Goal: Go to known website: Access a specific website the user already knows

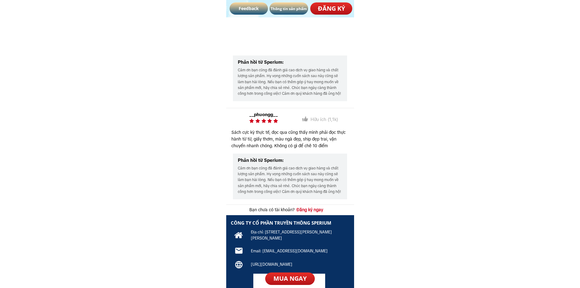
scroll to position [3506, 0]
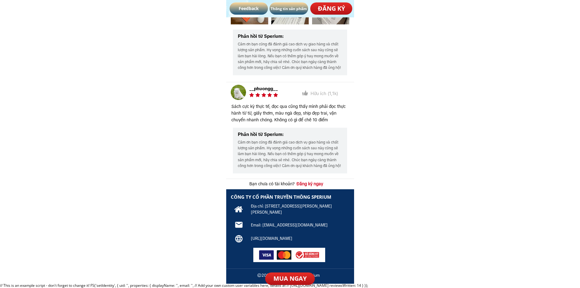
drag, startPoint x: 337, startPoint y: 239, endPoint x: 250, endPoint y: 239, distance: 86.7
click at [269, 239] on h3 "[URL][DOMAIN_NAME]" at bounding box center [296, 238] width 91 height 6
drag, startPoint x: 337, startPoint y: 237, endPoint x: 255, endPoint y: 235, distance: 82.8
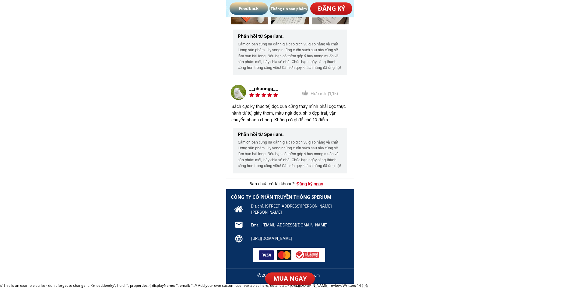
click at [255, 235] on h3 "[URL][DOMAIN_NAME]" at bounding box center [296, 238] width 91 height 6
drag, startPoint x: 252, startPoint y: 238, endPoint x: 336, endPoint y: 238, distance: 84.3
click at [336, 238] on h3 "[URL][DOMAIN_NAME]" at bounding box center [296, 238] width 91 height 6
drag, startPoint x: 334, startPoint y: 237, endPoint x: 250, endPoint y: 237, distance: 84.0
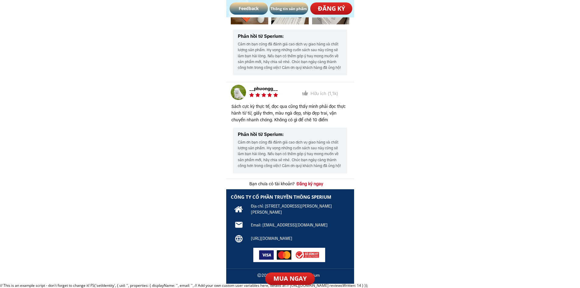
drag, startPoint x: 260, startPoint y: 239, endPoint x: 248, endPoint y: 239, distance: 12.8
click at [248, 239] on div at bounding box center [290, 236] width 128 height 95
click at [246, 238] on div at bounding box center [290, 236] width 128 height 95
drag, startPoint x: 256, startPoint y: 237, endPoint x: 294, endPoint y: 239, distance: 38.1
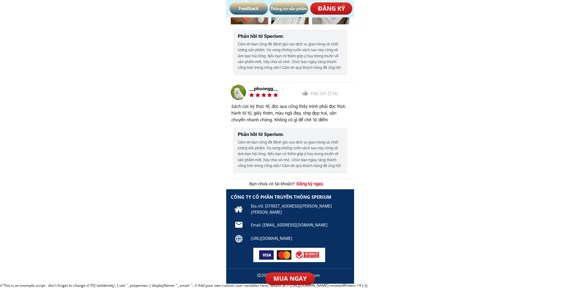
click at [294, 239] on h3 "[URL][DOMAIN_NAME]" at bounding box center [296, 238] width 91 height 6
click at [330, 239] on h3 "[URL][DOMAIN_NAME]" at bounding box center [296, 238] width 91 height 6
drag, startPoint x: 336, startPoint y: 239, endPoint x: 252, endPoint y: 239, distance: 84.3
click at [252, 239] on h3 "[URL][DOMAIN_NAME]" at bounding box center [296, 238] width 91 height 6
